Goal: Information Seeking & Learning: Learn about a topic

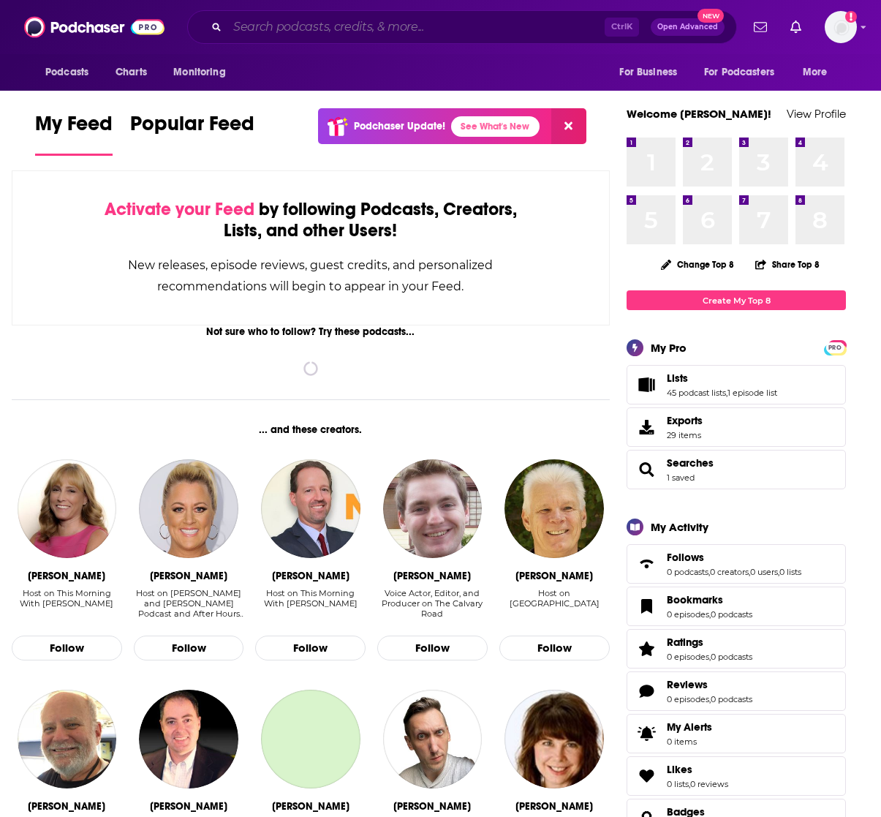
drag, startPoint x: 0, startPoint y: 0, endPoint x: 564, endPoint y: 19, distance: 564.0
click at [564, 19] on input "Search podcasts, credits, & more..." at bounding box center [415, 26] width 377 height 23
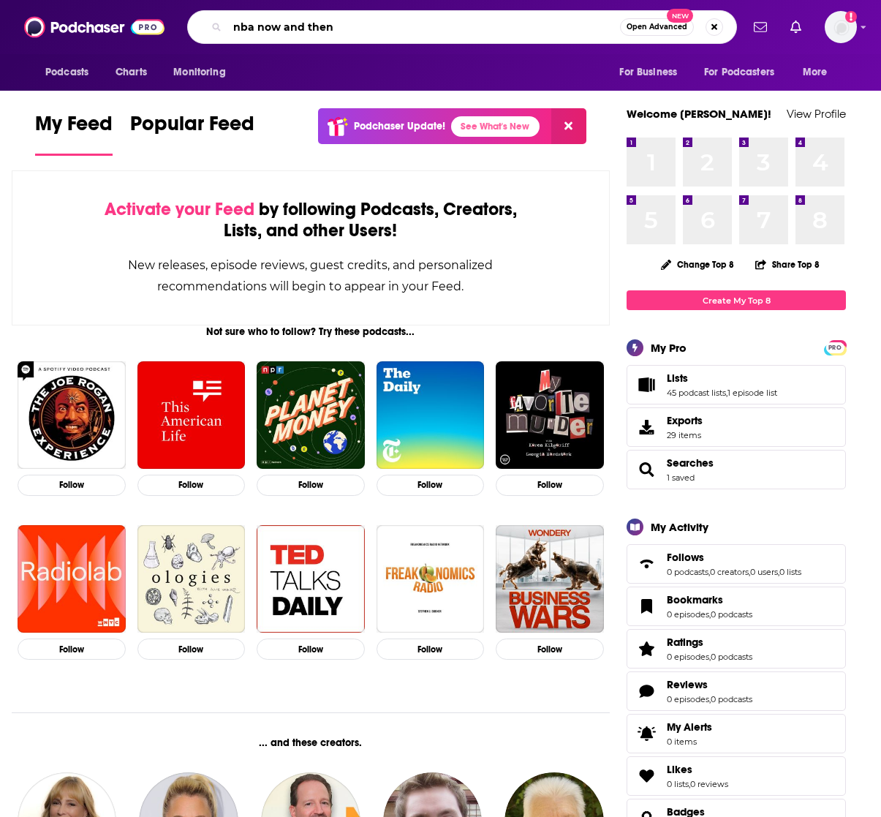
type input "nba now and then"
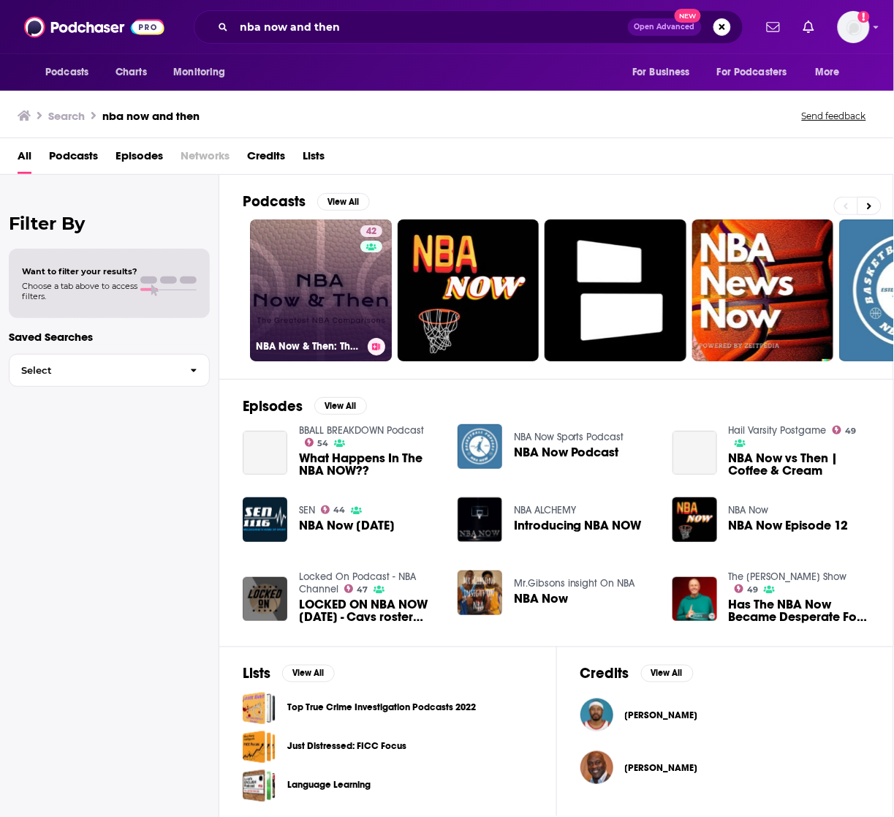
click at [324, 267] on link "42 NBA Now & Then: The Greatest NBA Comparisons" at bounding box center [321, 290] width 142 height 142
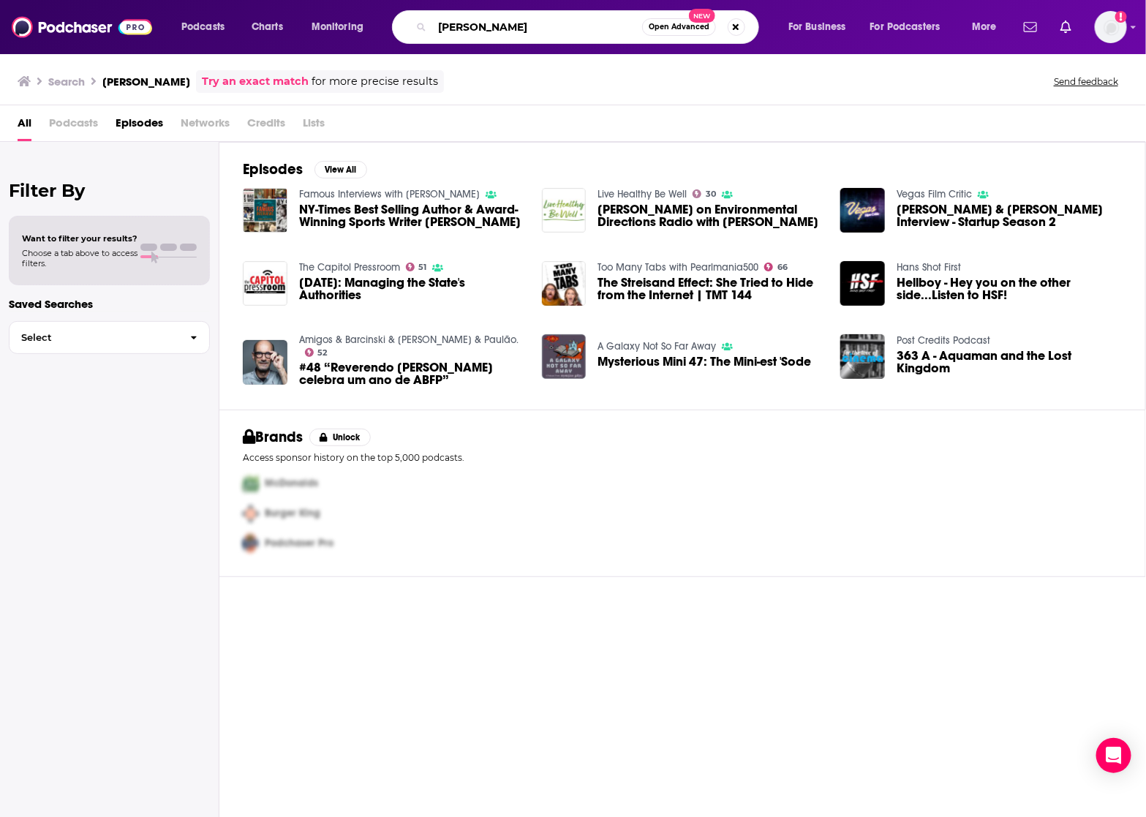
click at [476, 23] on input "jeffrey pearlman" at bounding box center [537, 26] width 210 height 23
type input "jeff pearlman"
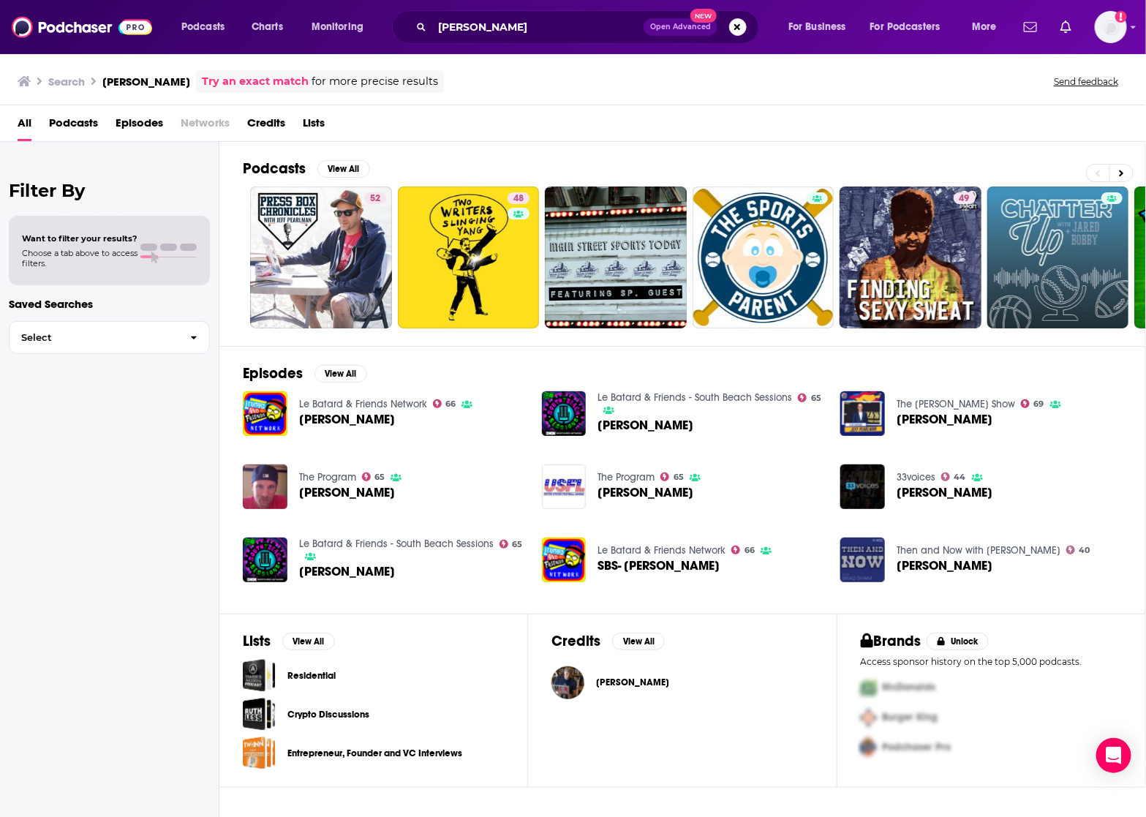
click at [629, 684] on span "Jeff Pearlman" at bounding box center [632, 682] width 73 height 12
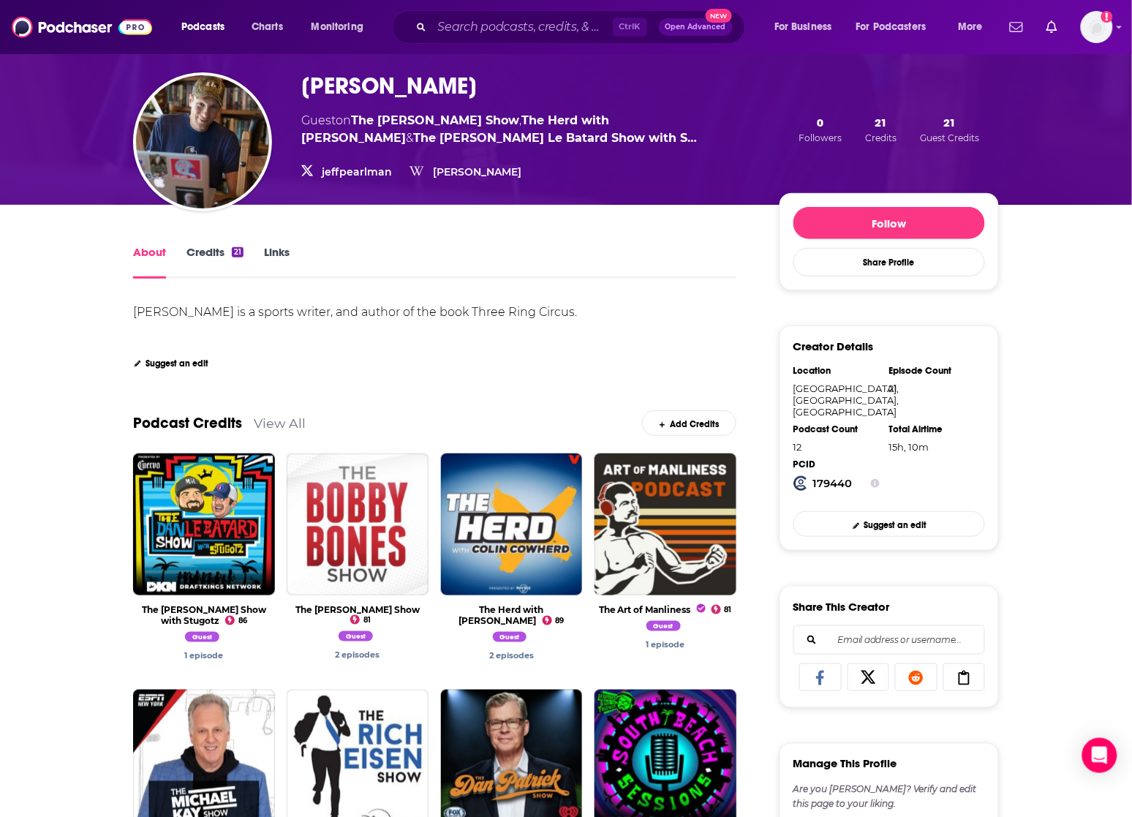
scroll to position [274, 0]
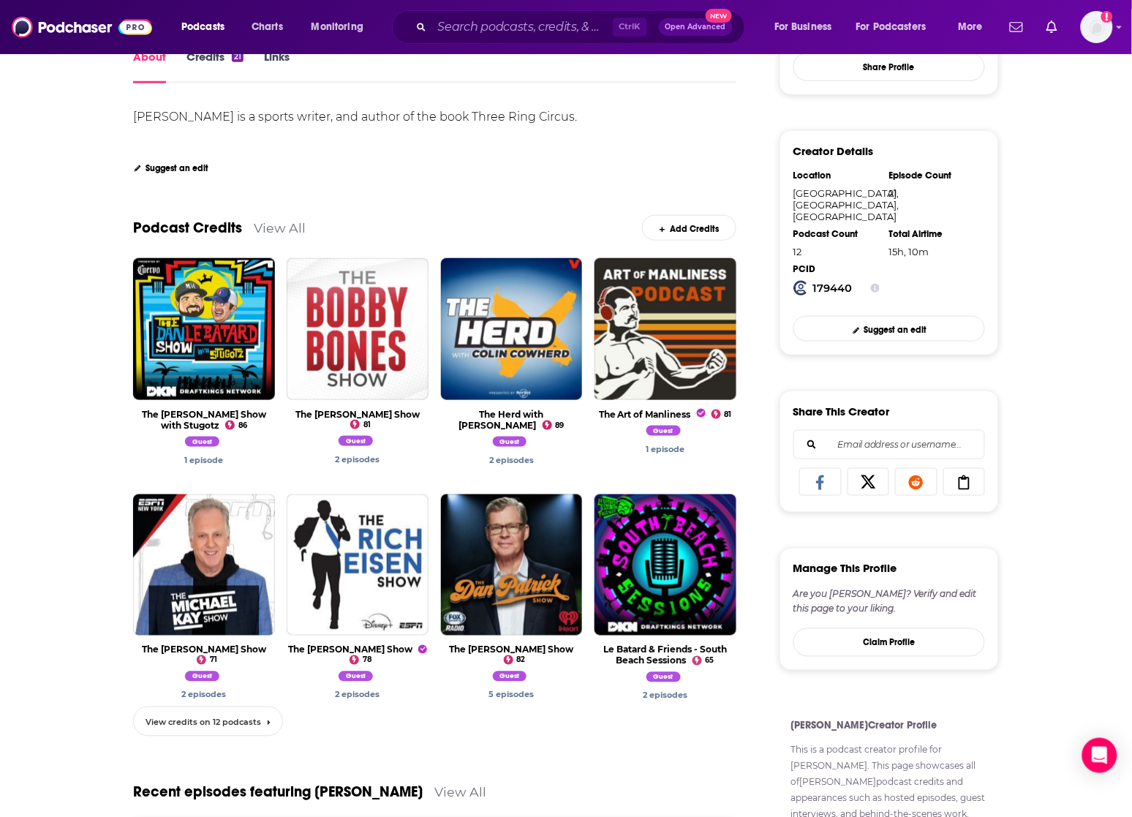
click at [235, 728] on link "View credits on 12 podcasts" at bounding box center [208, 721] width 150 height 30
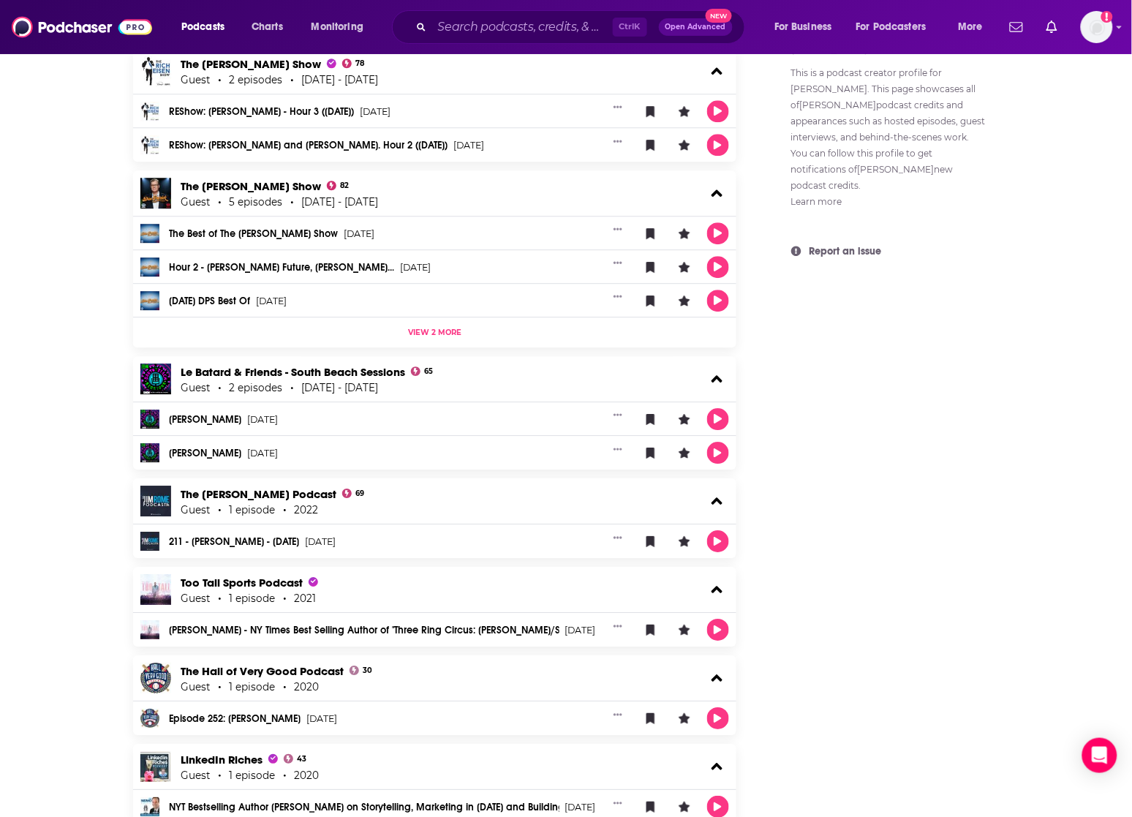
scroll to position [1006, 0]
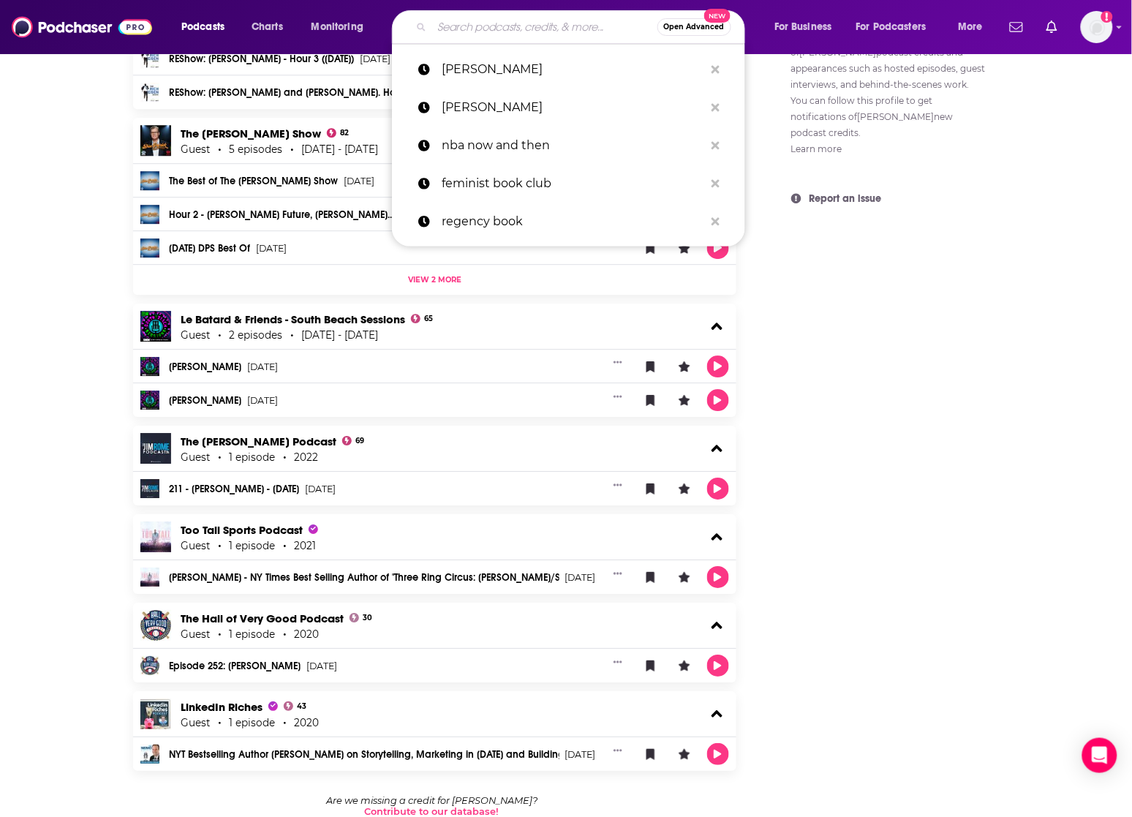
click at [447, 26] on input "Search podcasts, credits, & more..." at bounding box center [544, 26] width 225 height 23
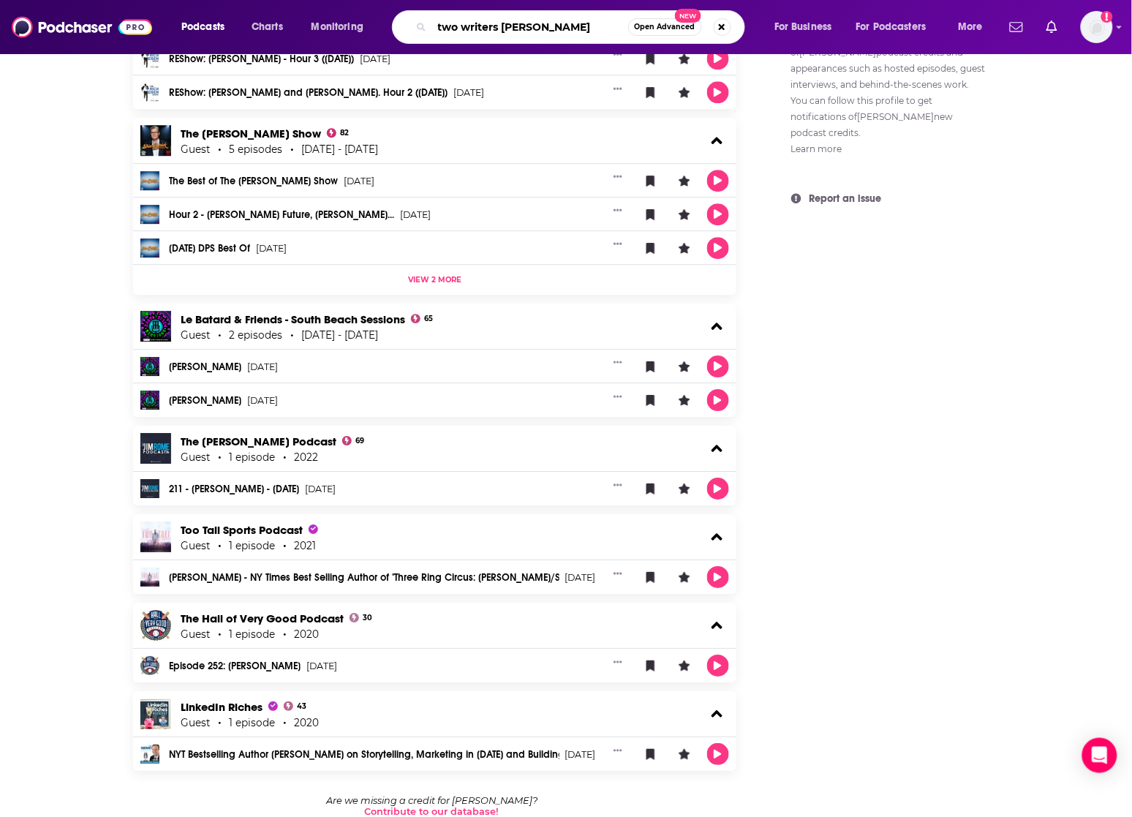
type input "two writers slinging yang"
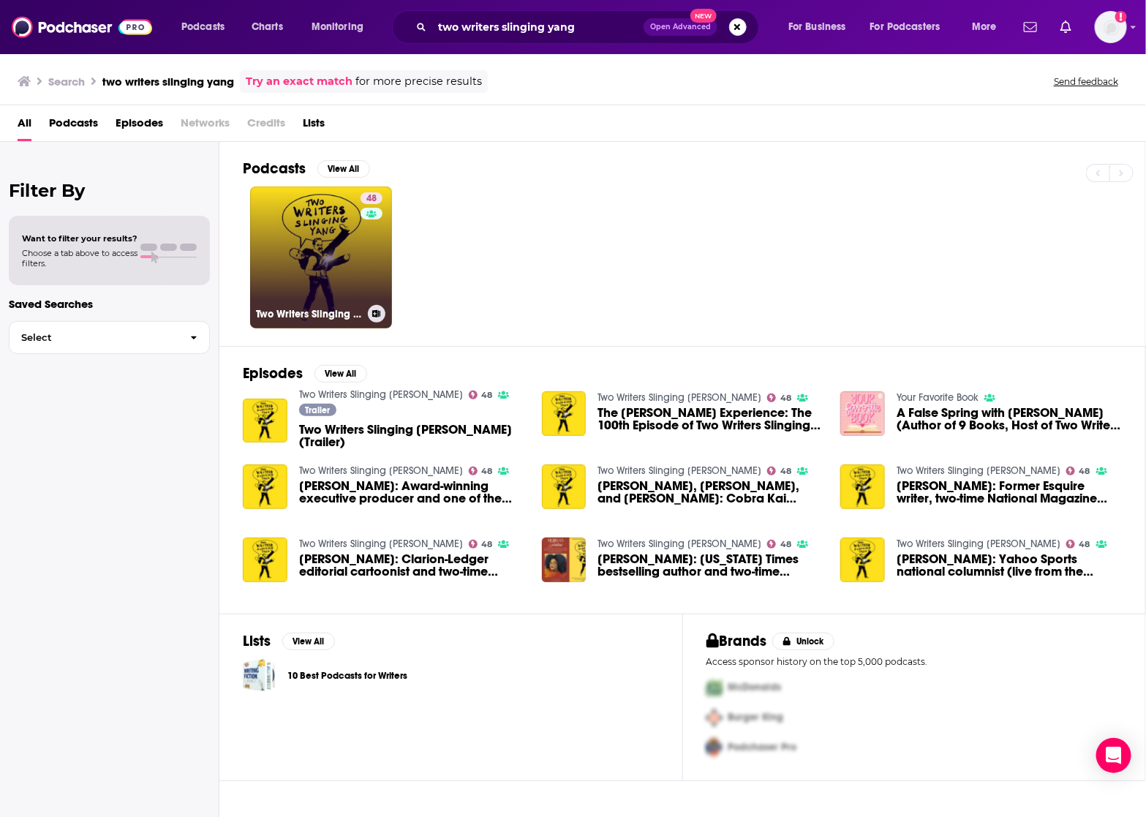
click at [326, 265] on link "48 Two Writers Slinging Yang" at bounding box center [321, 257] width 142 height 142
